Goal: Transaction & Acquisition: Download file/media

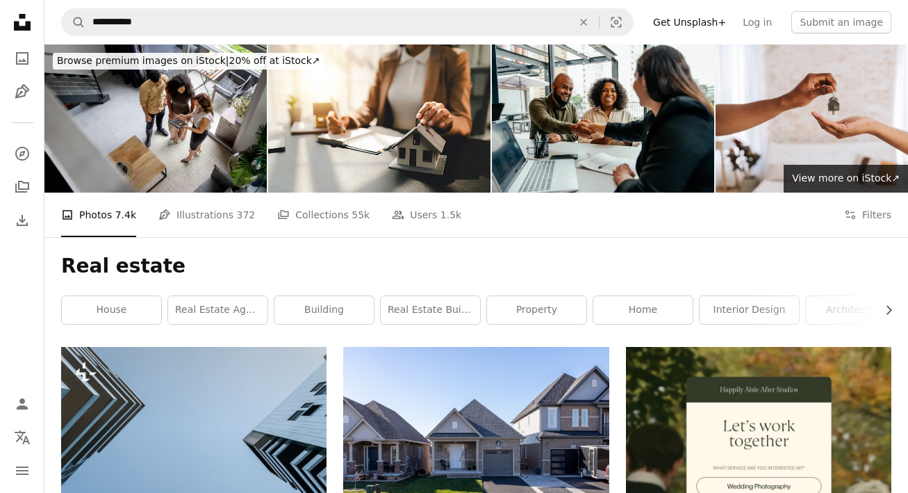
scroll to position [754, 0]
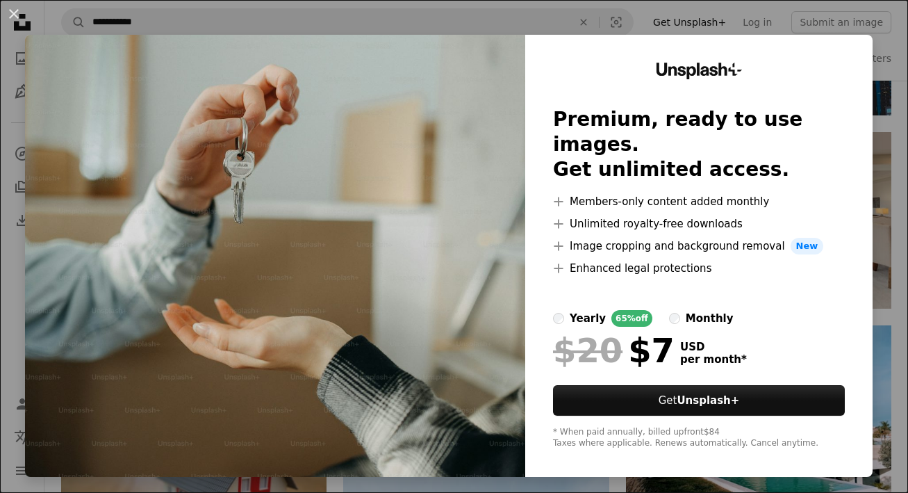
click at [900, 69] on div "An X shape Unsplash+ Premium, ready to use images. Get unlimited access. A plus…" at bounding box center [454, 246] width 908 height 493
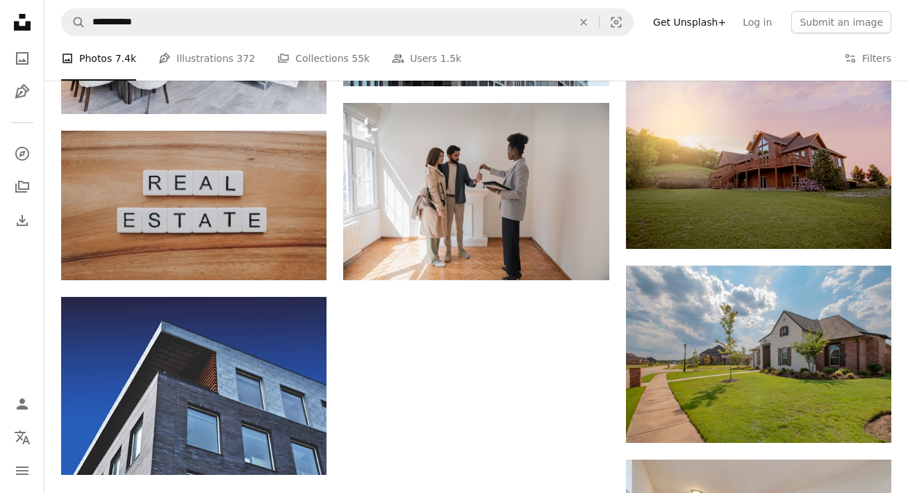
scroll to position [1381, 0]
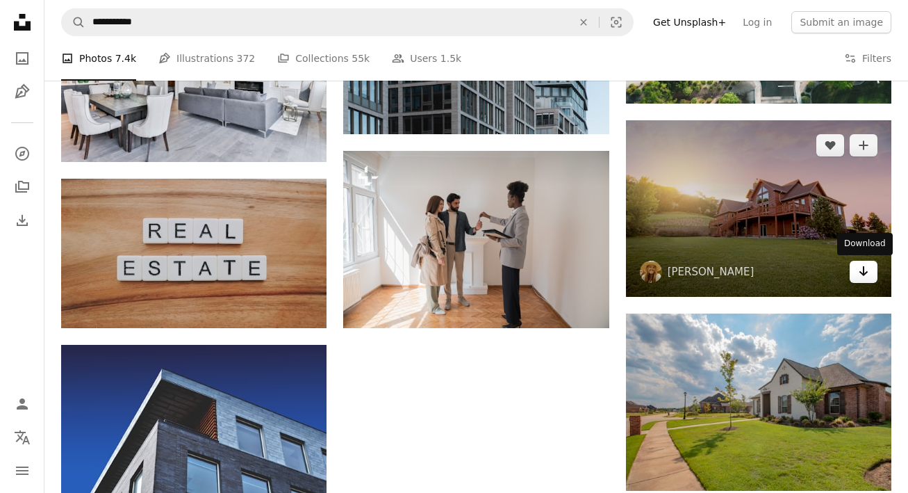
click at [860, 272] on icon "Download" at bounding box center [864, 271] width 9 height 10
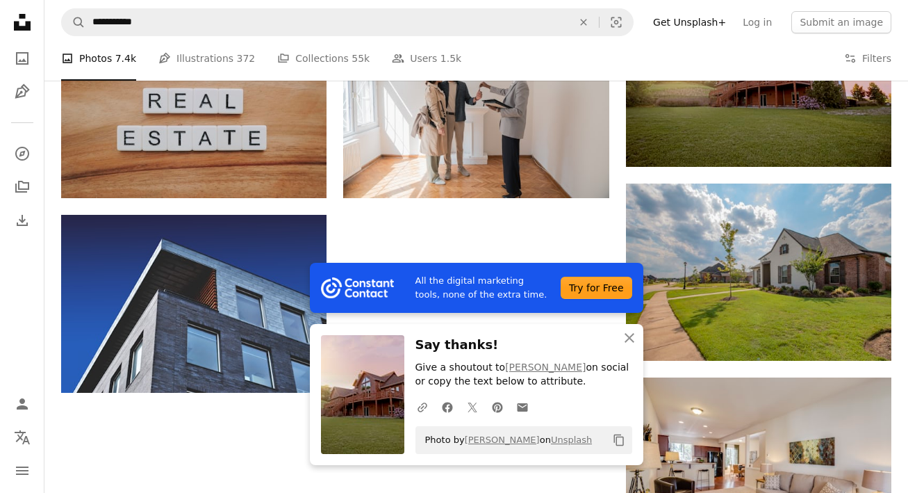
scroll to position [1514, 0]
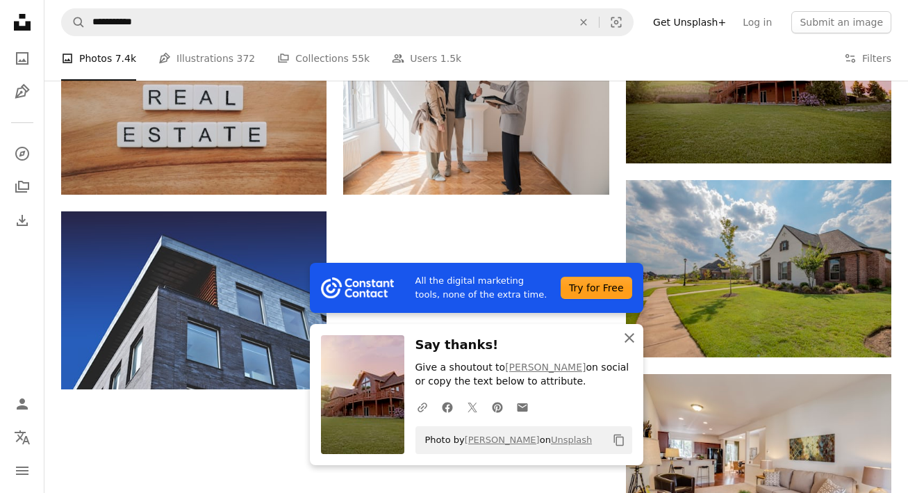
click at [631, 337] on icon "An X shape" at bounding box center [629, 337] width 17 height 17
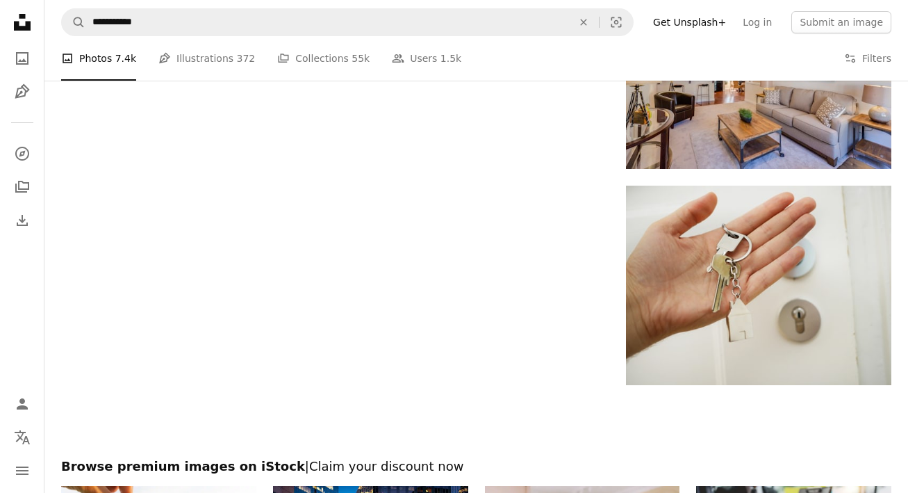
scroll to position [1894, 0]
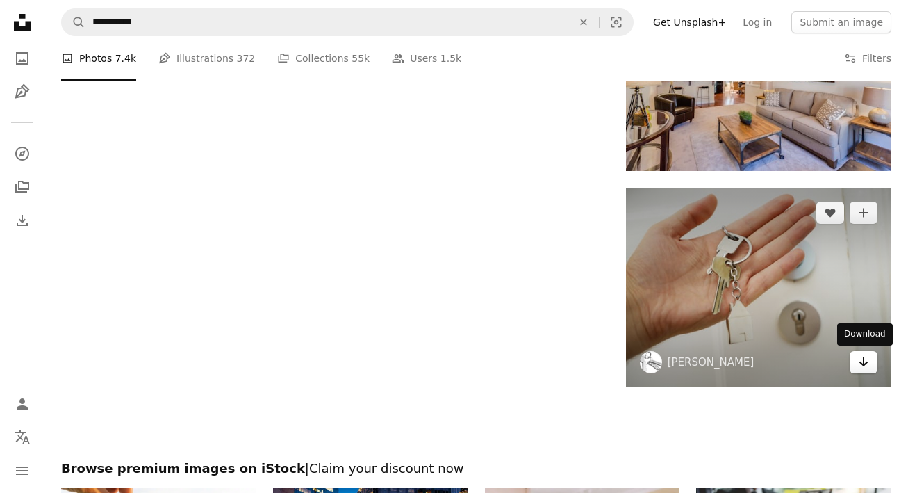
click at [862, 365] on icon "Download" at bounding box center [864, 361] width 9 height 10
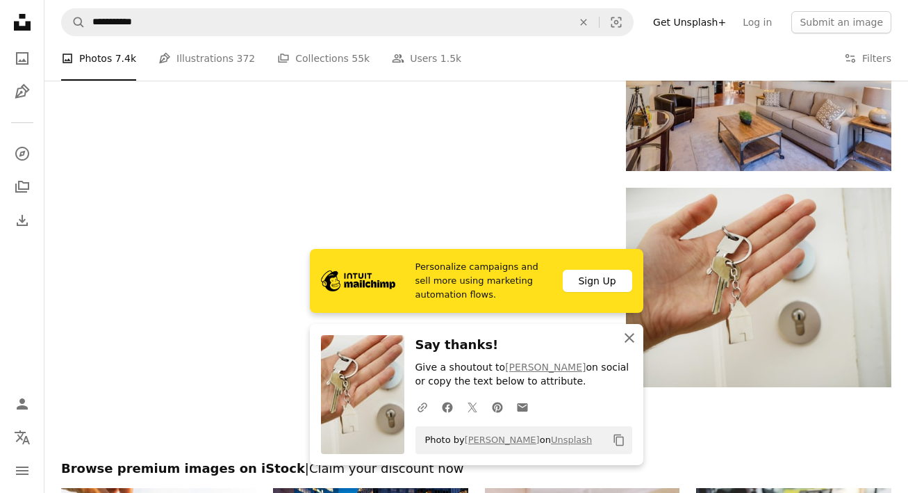
click at [627, 340] on icon "button" at bounding box center [630, 338] width 10 height 10
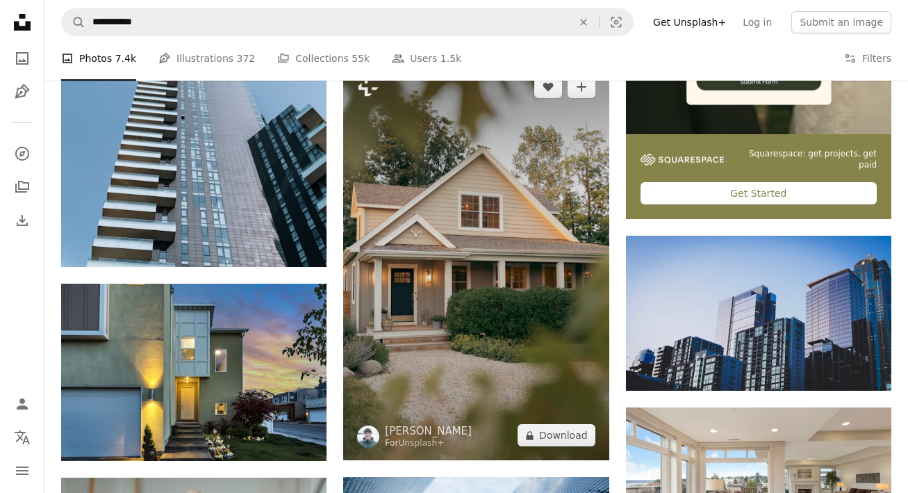
scroll to position [481, 0]
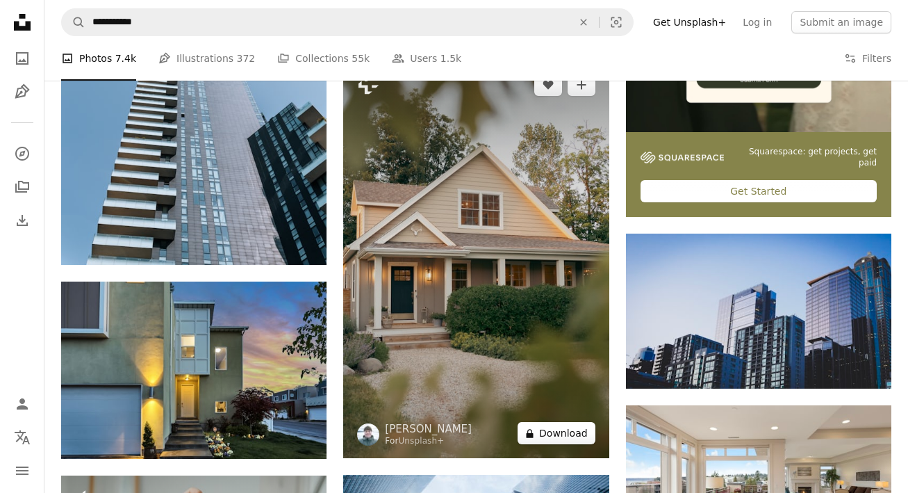
click at [547, 429] on button "A lock Download" at bounding box center [557, 433] width 78 height 22
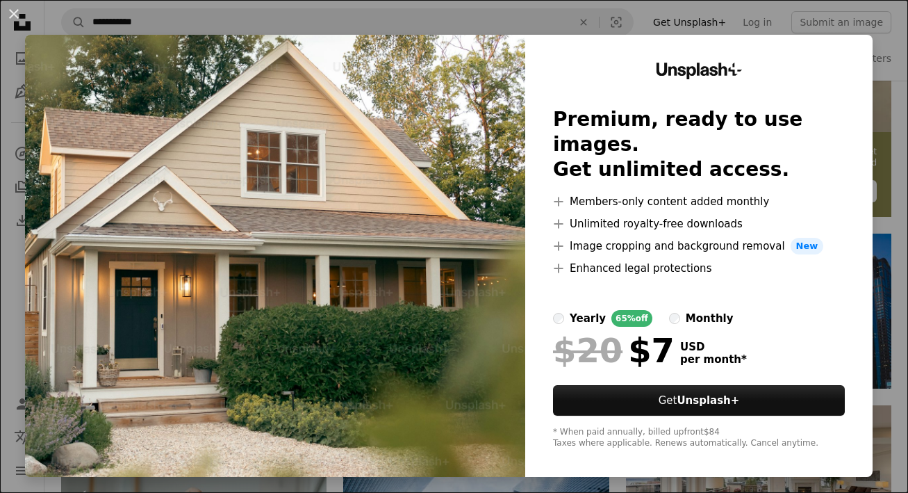
click at [892, 89] on div "An X shape Unsplash+ Premium, ready to use images. Get unlimited access. A plus…" at bounding box center [454, 246] width 908 height 493
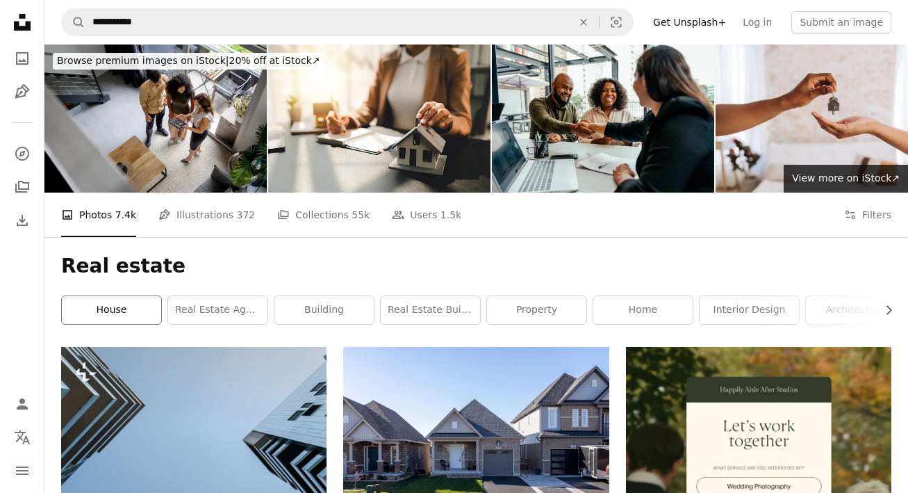
click at [129, 312] on link "house" at bounding box center [111, 310] width 99 height 28
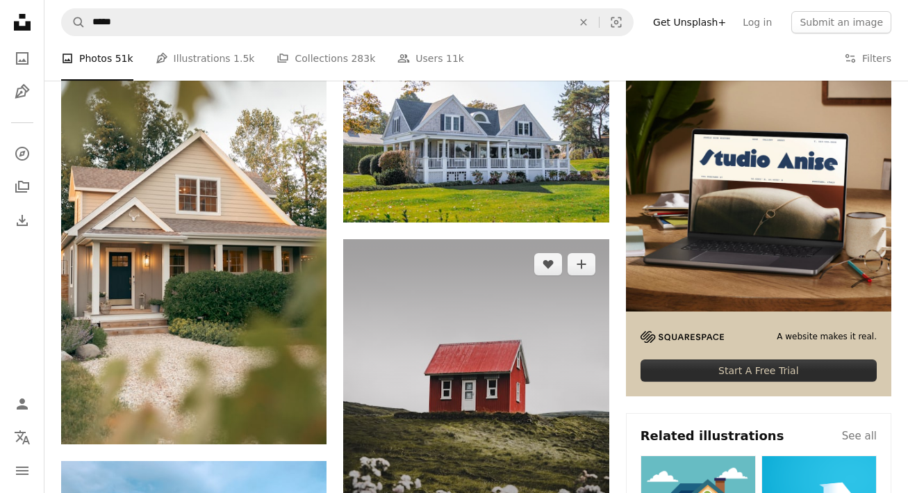
scroll to position [161, 0]
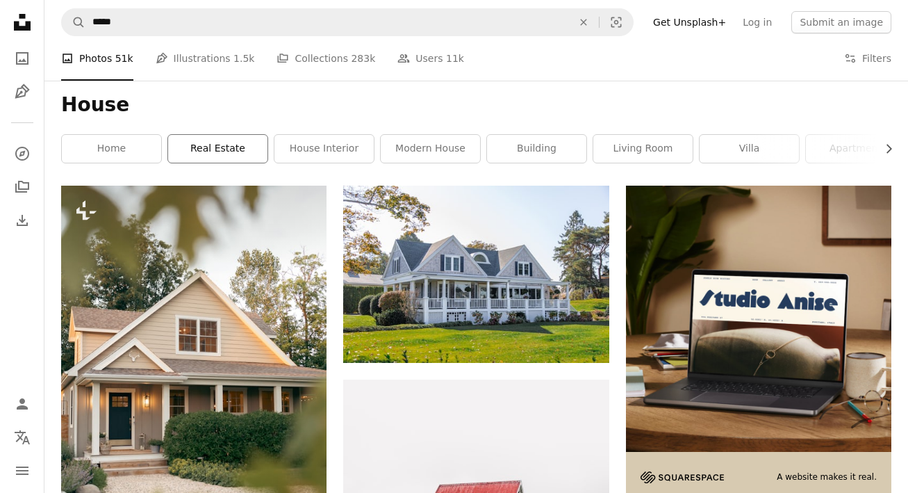
click at [215, 154] on link "real estate" at bounding box center [217, 149] width 99 height 28
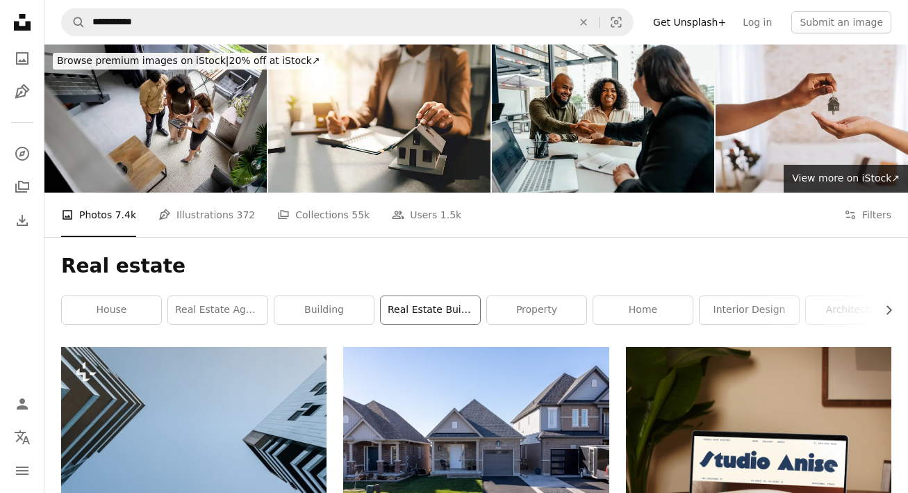
click at [404, 311] on link "real estate building" at bounding box center [430, 310] width 99 height 28
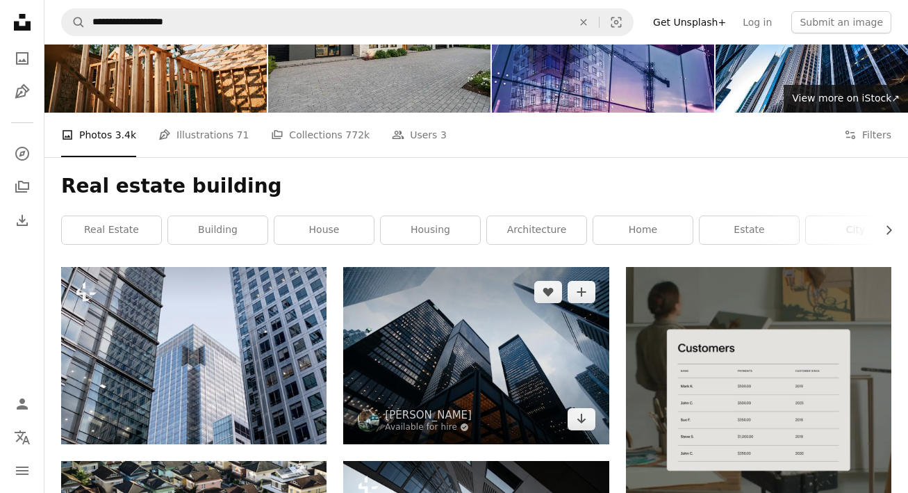
scroll to position [78, 0]
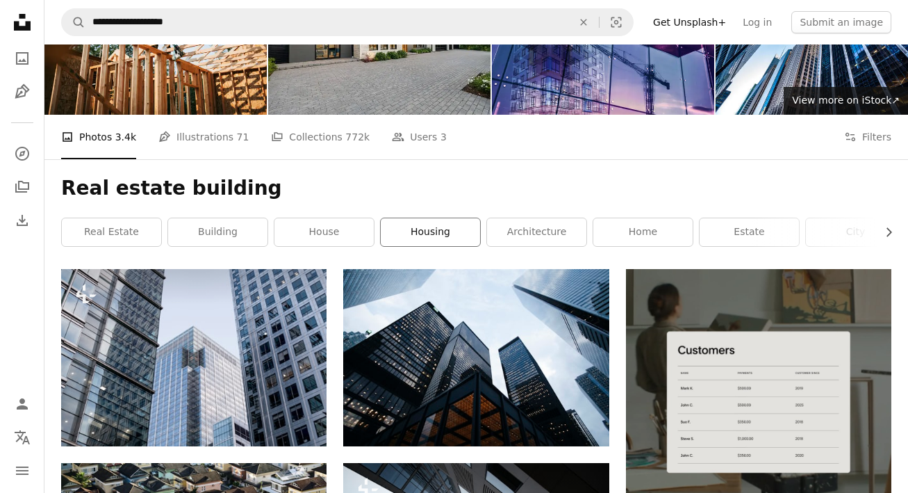
click at [416, 225] on link "housing" at bounding box center [430, 232] width 99 height 28
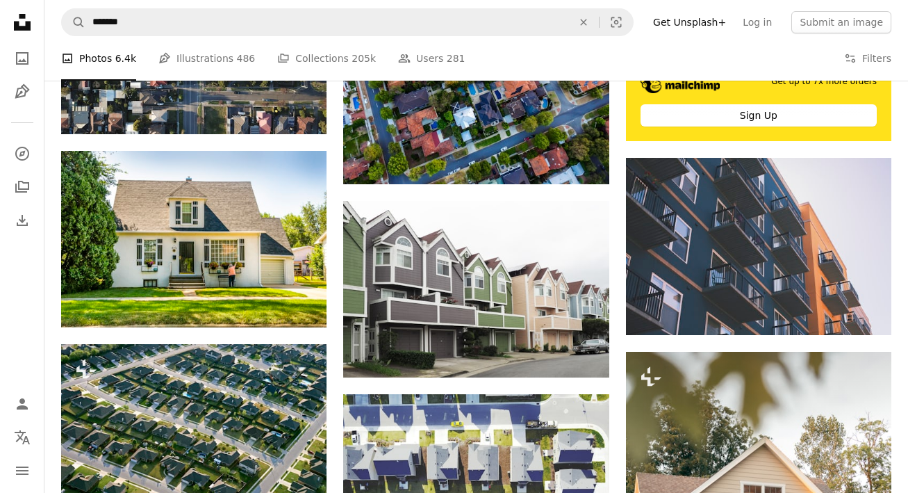
scroll to position [557, 0]
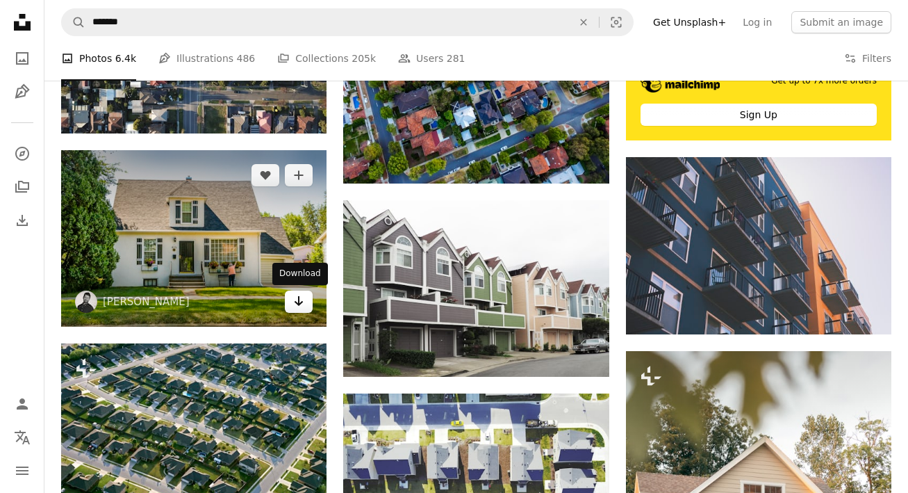
click at [299, 303] on icon "Download" at bounding box center [299, 301] width 9 height 10
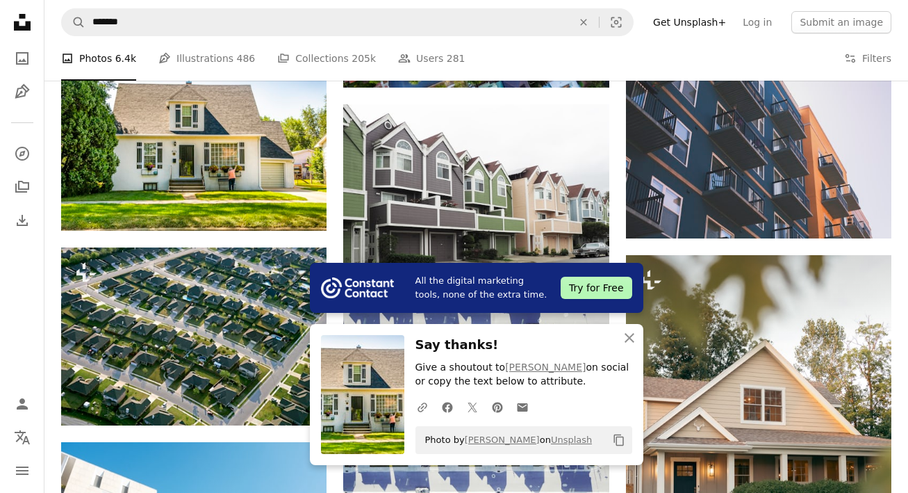
scroll to position [657, 0]
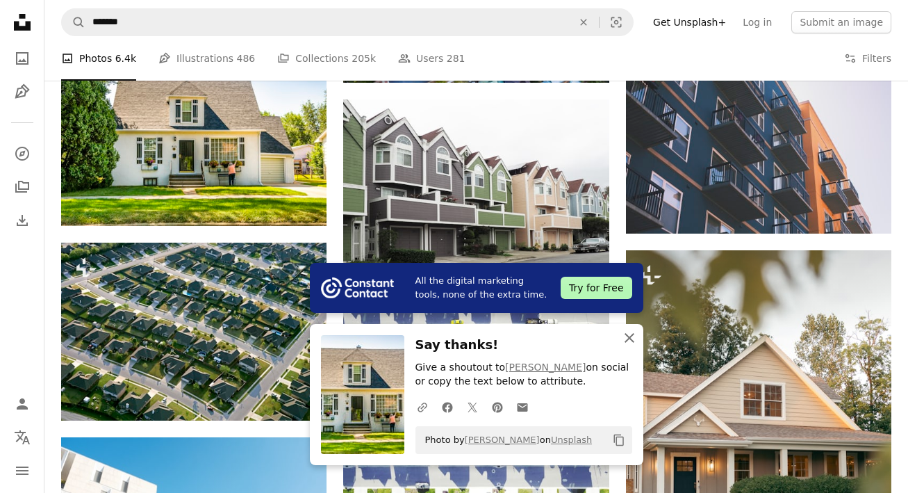
click at [625, 332] on icon "An X shape" at bounding box center [629, 337] width 17 height 17
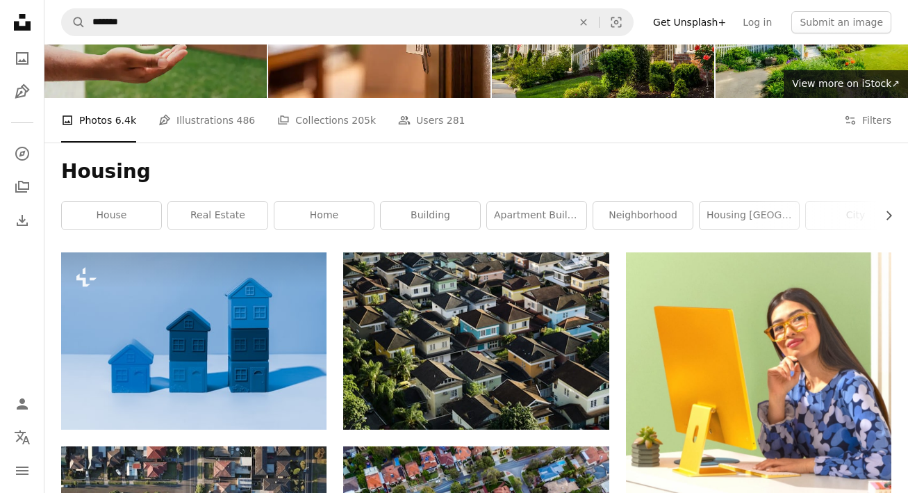
scroll to position [97, 0]
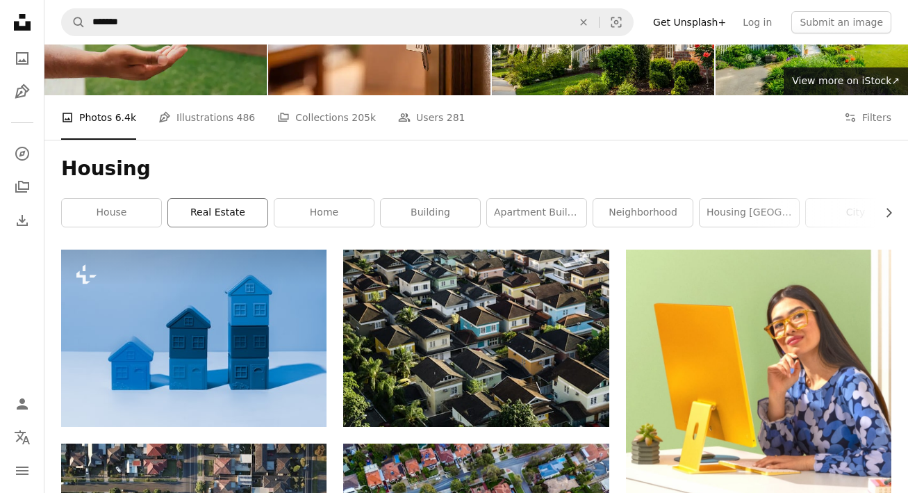
click at [229, 211] on link "real estate" at bounding box center [217, 213] width 99 height 28
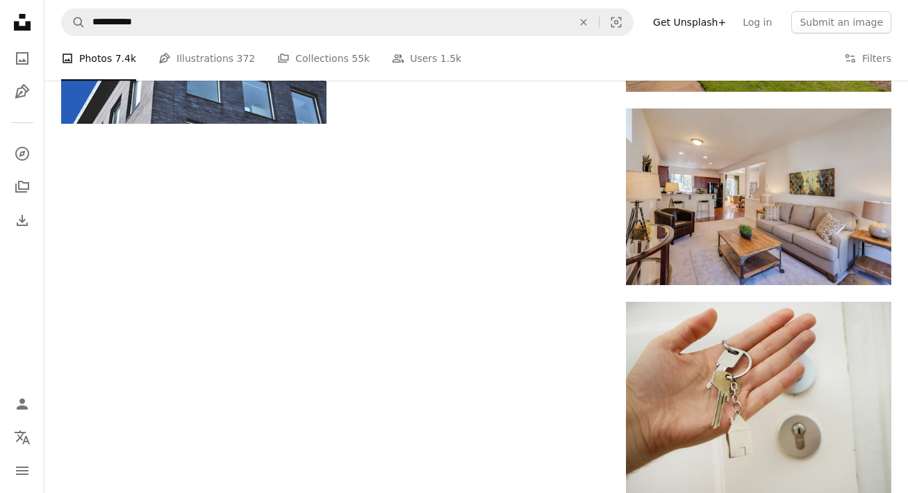
scroll to position [1780, 0]
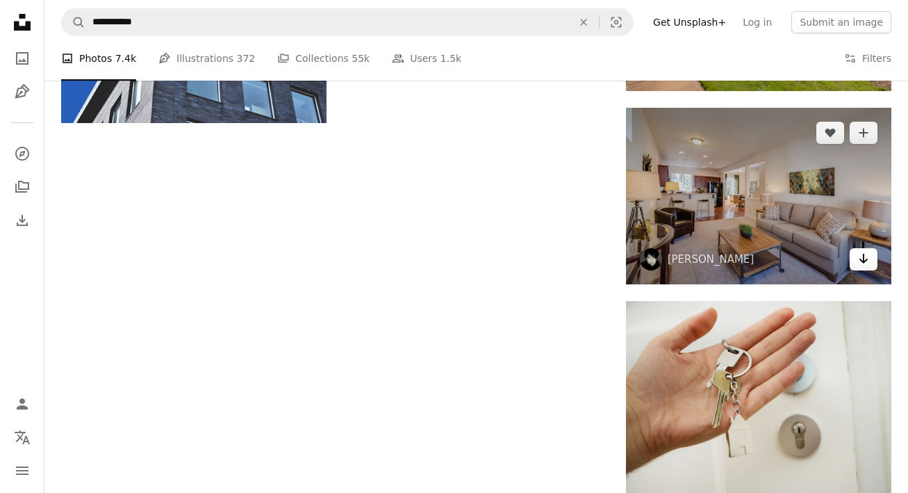
click at [858, 258] on icon "Arrow pointing down" at bounding box center [863, 258] width 11 height 17
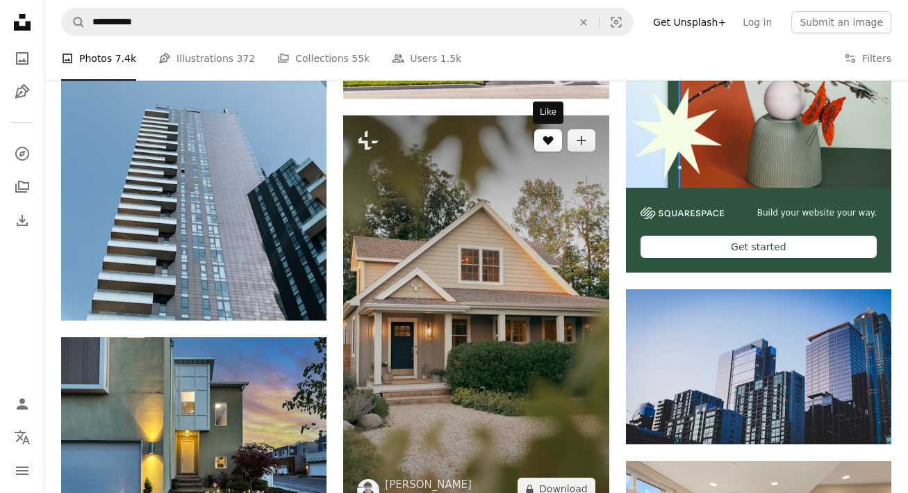
scroll to position [0, 0]
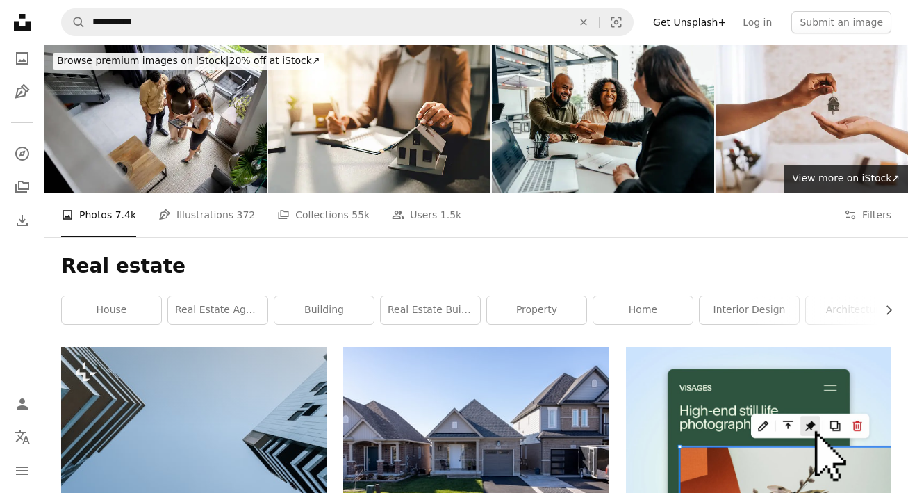
click at [512, 263] on h1 "Real estate" at bounding box center [476, 266] width 830 height 25
click at [529, 313] on link "property" at bounding box center [536, 310] width 99 height 28
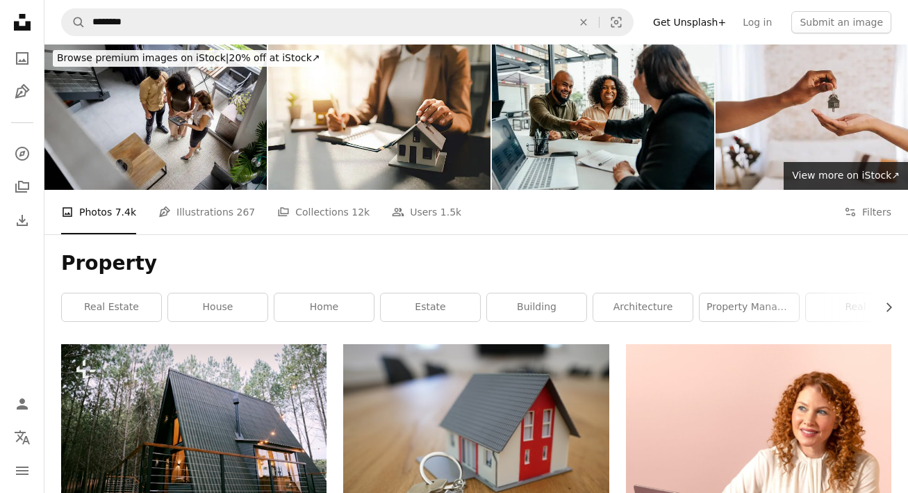
scroll to position [3, 0]
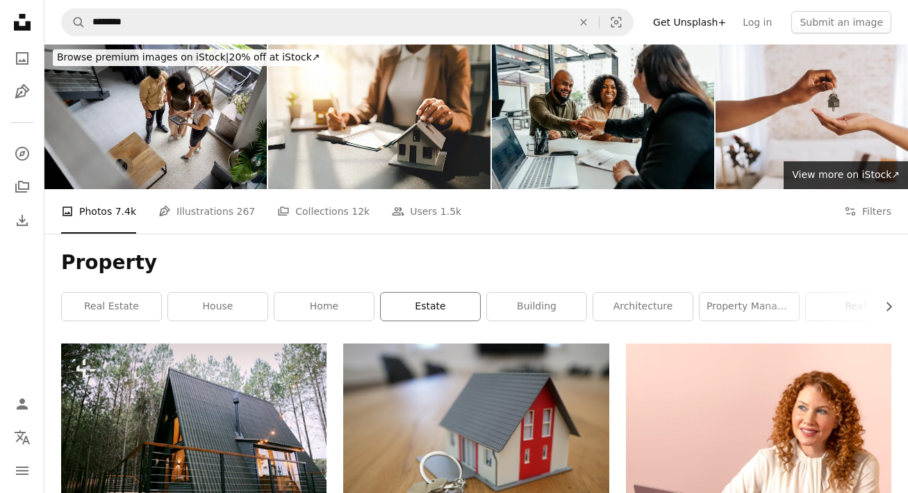
click at [431, 302] on link "estate" at bounding box center [430, 307] width 99 height 28
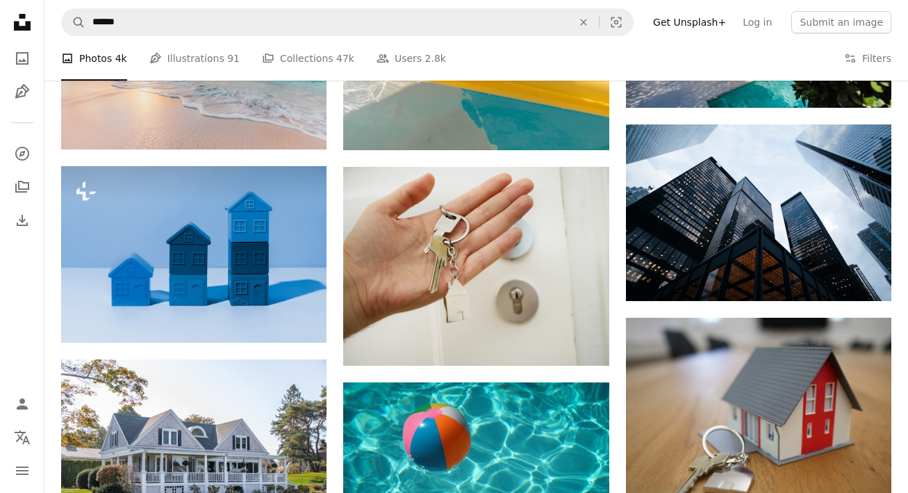
scroll to position [781, 0]
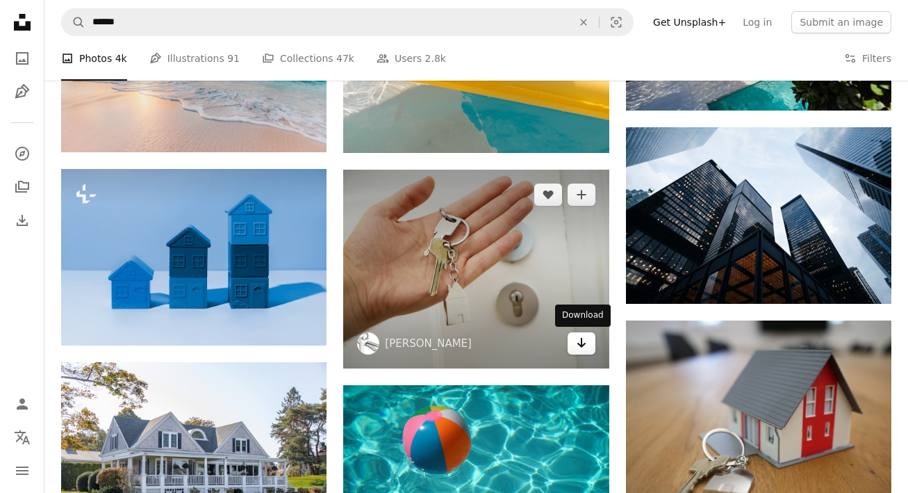
click at [584, 344] on icon "Download" at bounding box center [581, 343] width 9 height 10
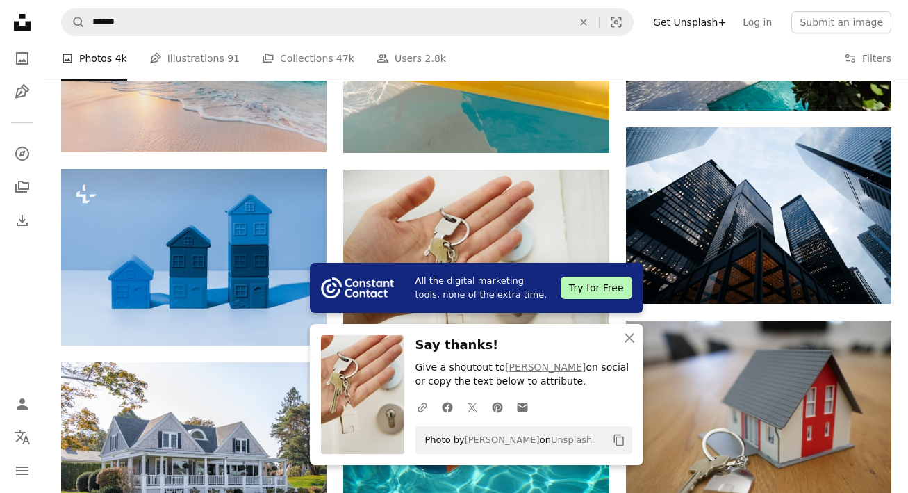
click at [630, 340] on icon "An X shape" at bounding box center [629, 337] width 17 height 17
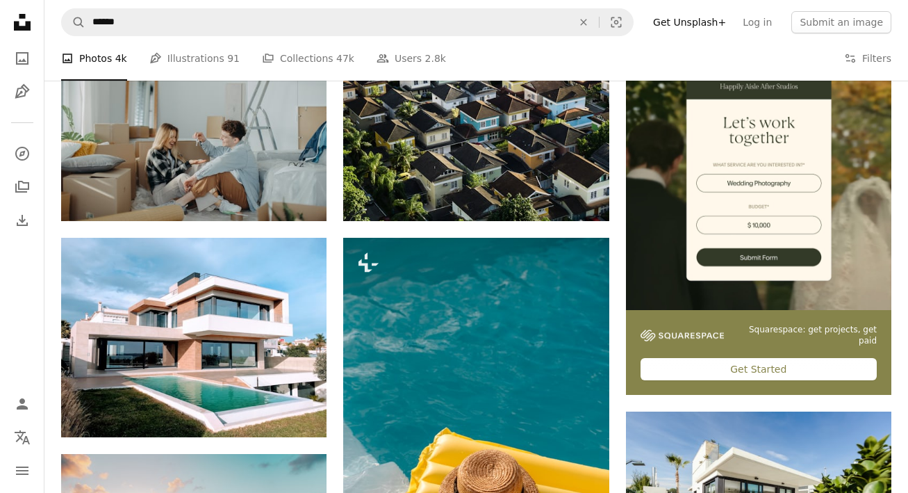
scroll to position [0, 0]
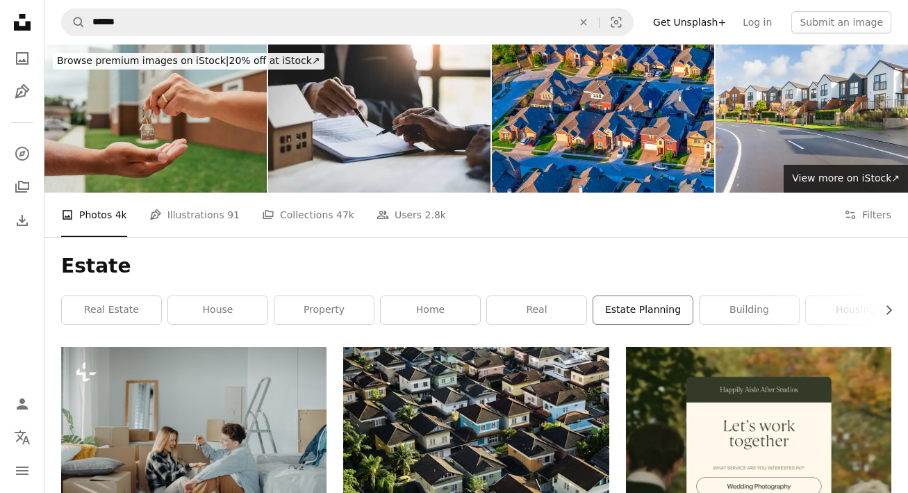
click at [616, 313] on link "estate planning" at bounding box center [642, 310] width 99 height 28
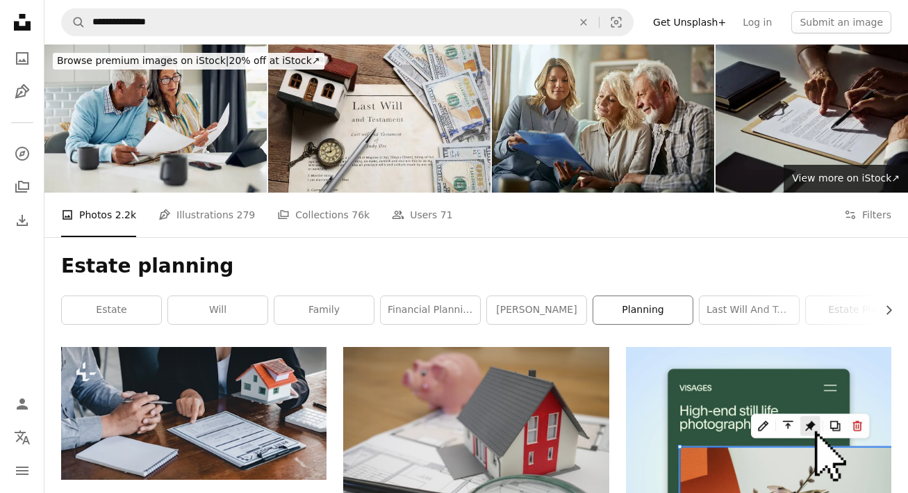
click at [618, 311] on link "planning" at bounding box center [642, 310] width 99 height 28
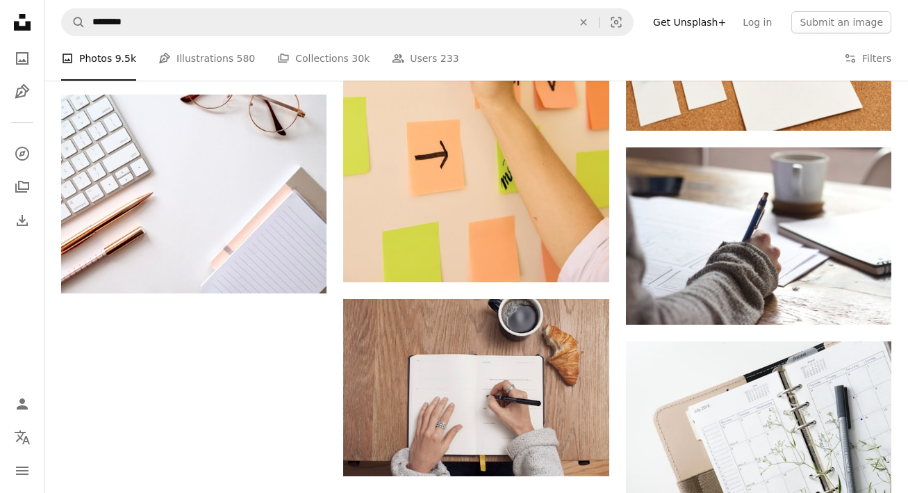
scroll to position [1741, 0]
